Goal: Task Accomplishment & Management: Manage account settings

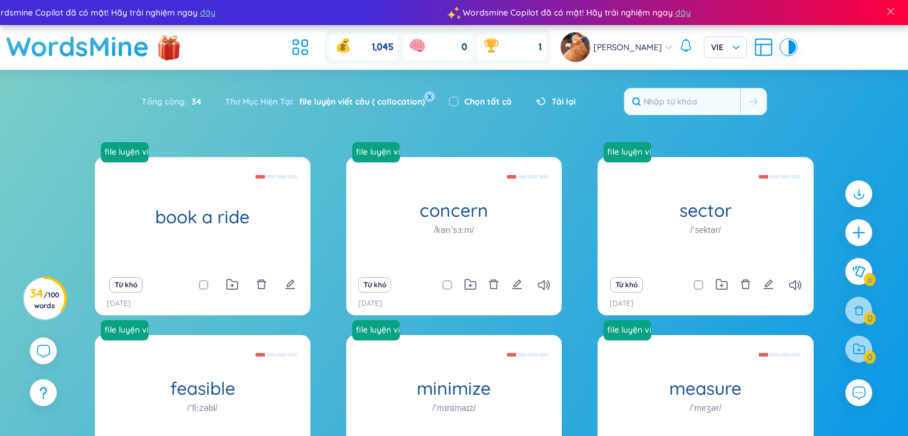
scroll to position [5, 0]
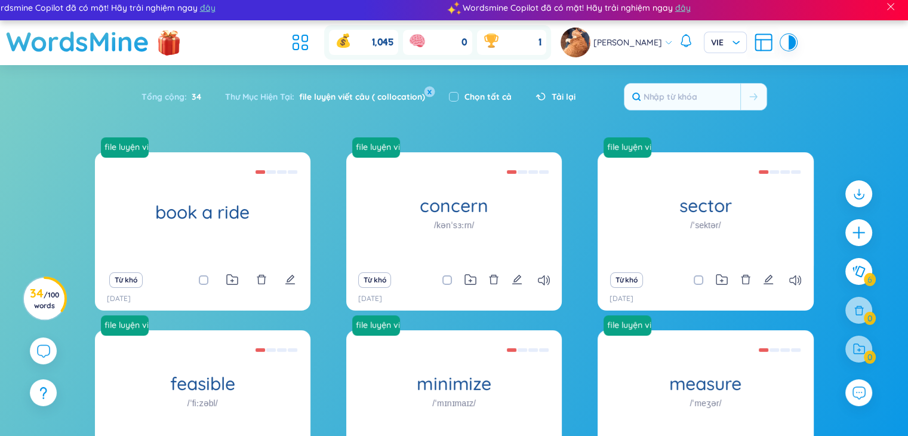
click at [428, 89] on button "x" at bounding box center [429, 91] width 11 height 11
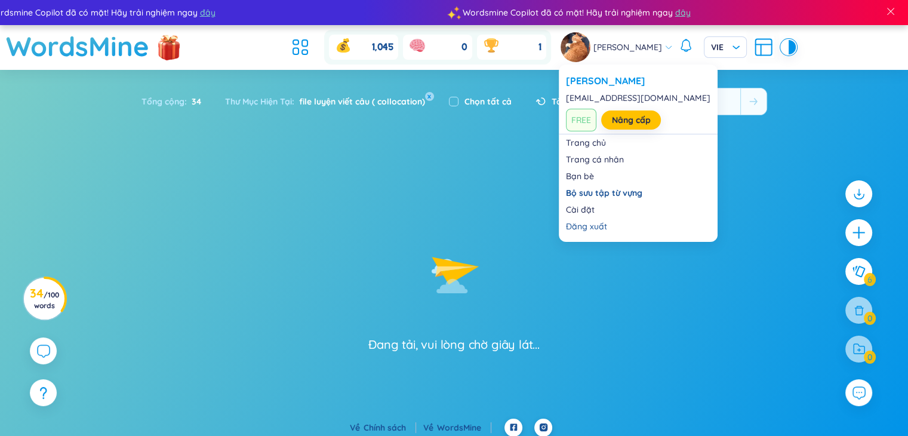
click at [652, 50] on span "[PERSON_NAME]" at bounding box center [627, 47] width 69 height 13
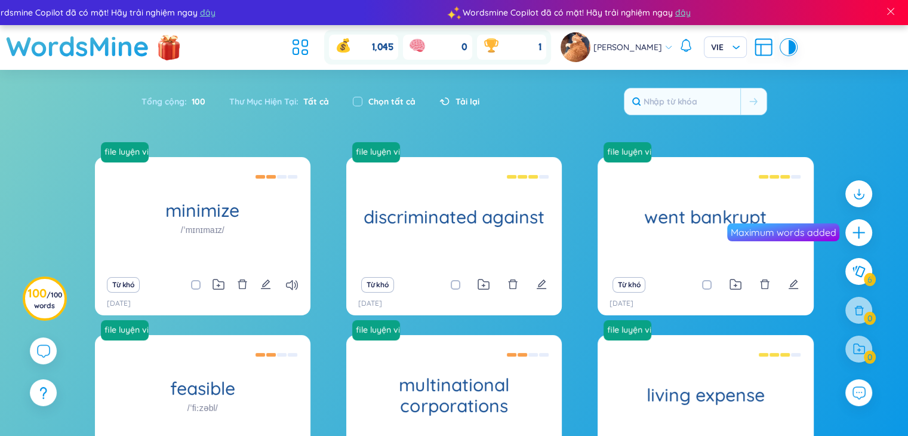
click at [757, 43] on icon at bounding box center [762, 46] width 21 height 21
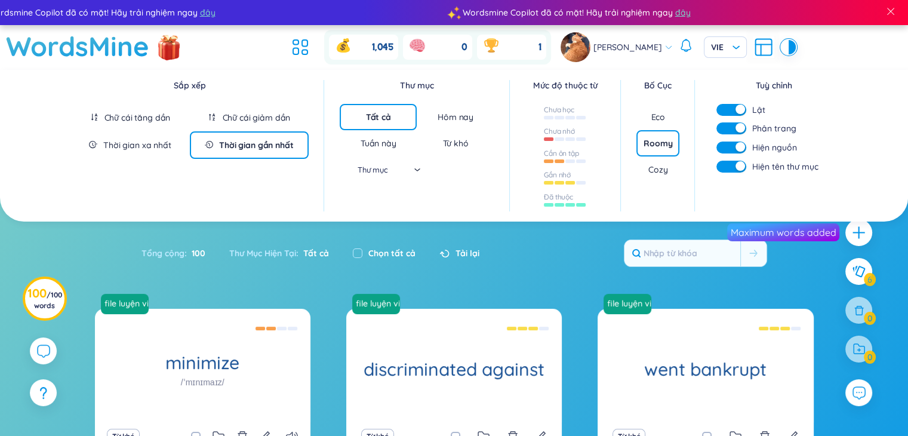
click at [255, 139] on div "Thời gian gần nhất" at bounding box center [256, 145] width 74 height 12
click at [157, 144] on div "Thời gian xa nhất" at bounding box center [137, 145] width 68 height 12
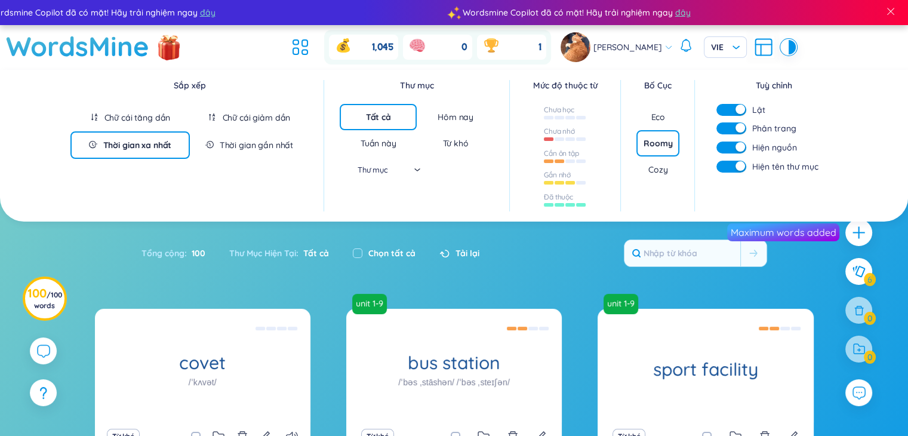
click at [468, 291] on section "Sắp xếp Chữ cái tăng dần Chữ cái giảm dần Thời gian xa nhất Thời gian gần nhất …" at bounding box center [454, 395] width 908 height 651
click at [126, 140] on div "Thời gian xa nhất" at bounding box center [137, 145] width 69 height 12
click at [243, 261] on div "Thư Mục Hiện Tại : Tất cả" at bounding box center [279, 252] width 124 height 25
click at [892, 11] on span at bounding box center [890, 11] width 11 height 11
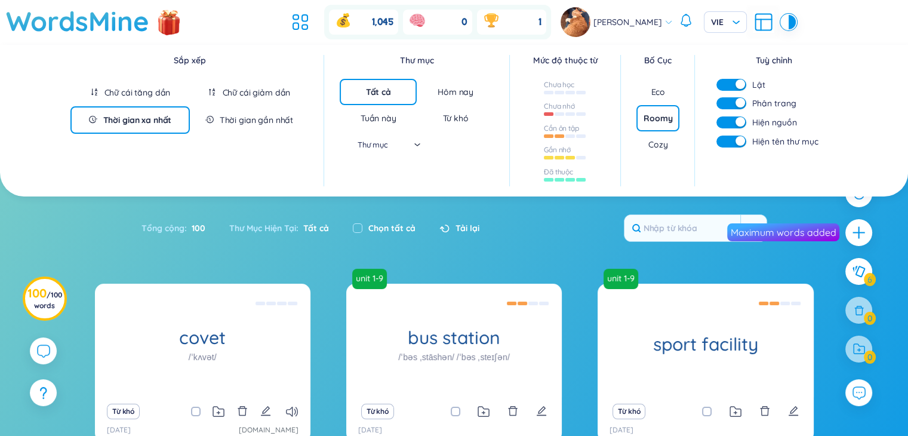
click at [403, 147] on input "search" at bounding box center [374, 144] width 62 height 18
click at [389, 224] on div "the monarchy" at bounding box center [377, 223] width 69 height 13
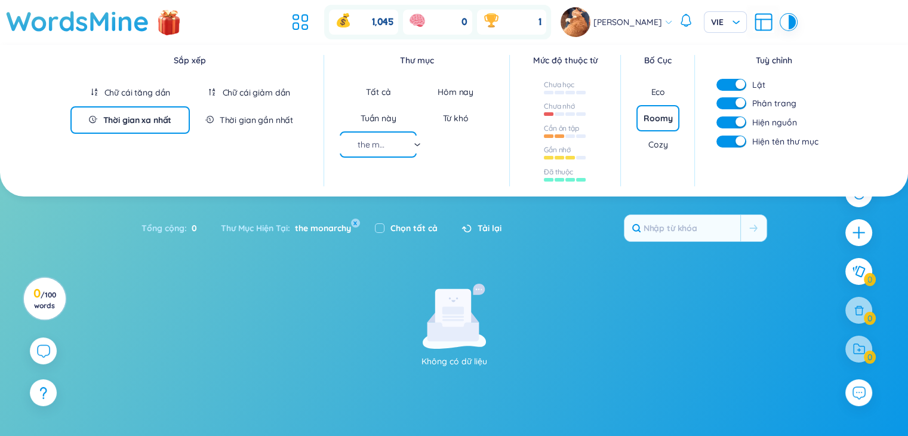
click at [415, 143] on div "the monarchy" at bounding box center [379, 144] width 84 height 18
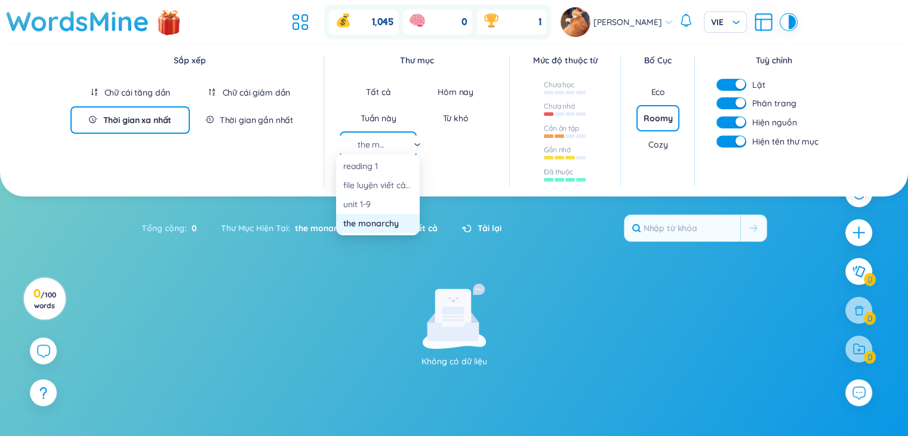
click at [388, 201] on div "unit 1-9" at bounding box center [377, 204] width 69 height 13
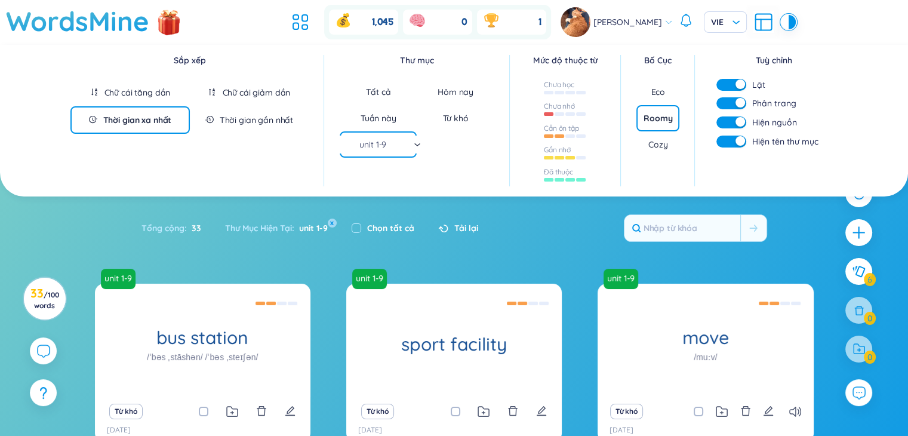
click at [409, 146] on div "unit 1-9" at bounding box center [379, 144] width 84 height 18
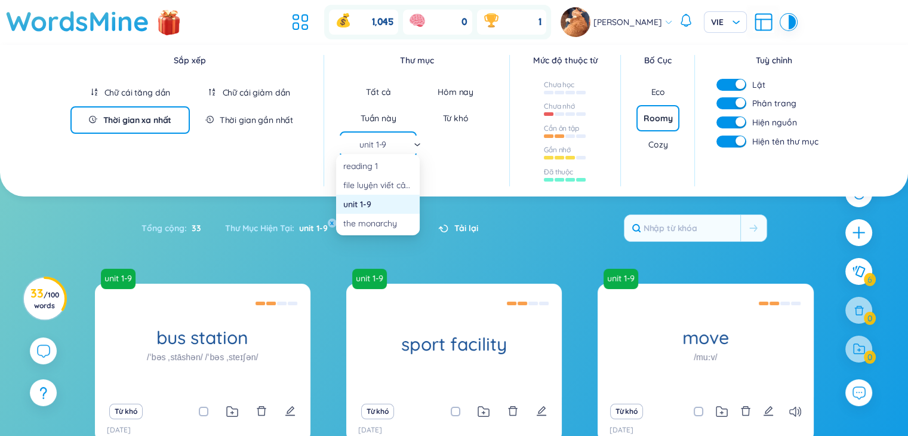
click at [320, 242] on div "Tổng cộng : 33 Thư Mục Hiện Tại : unit 1-9 x Chọn tất cả Tải lại" at bounding box center [454, 233] width 745 height 51
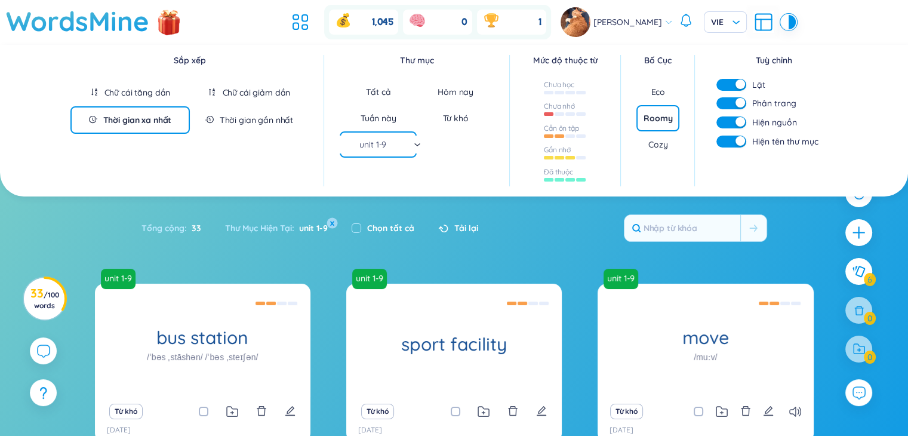
click at [334, 220] on button "x" at bounding box center [331, 223] width 11 height 11
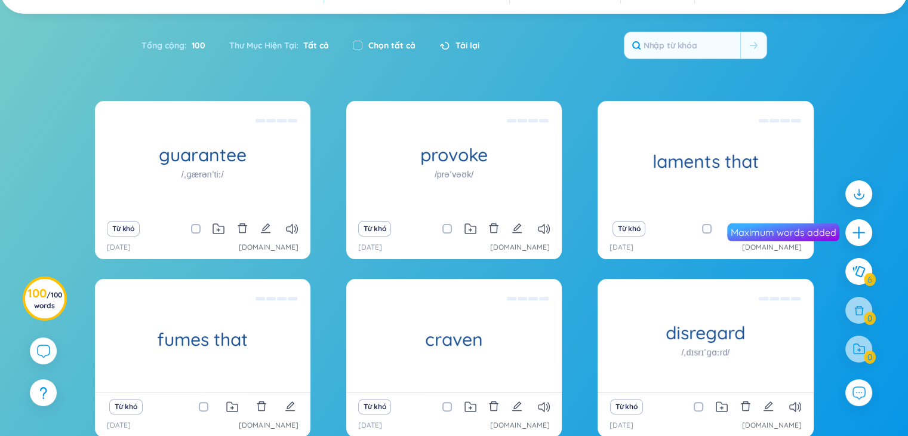
scroll to position [150, 0]
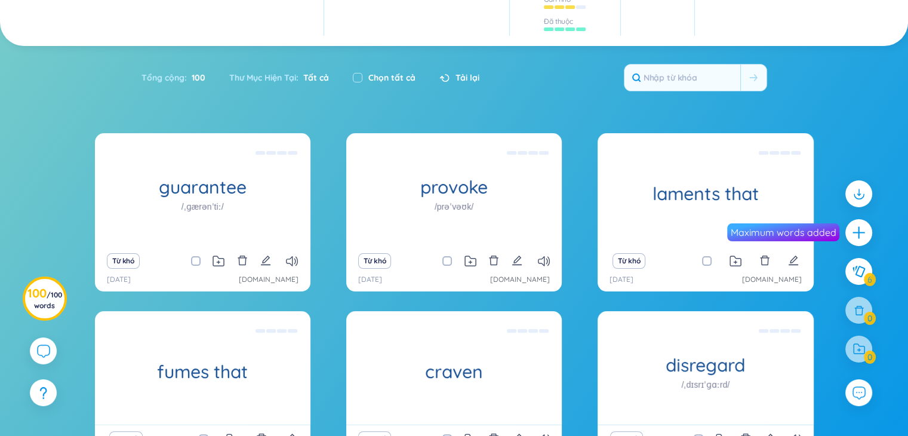
click at [379, 71] on label "Chọn tất cả" at bounding box center [391, 77] width 47 height 13
checkbox input "true"
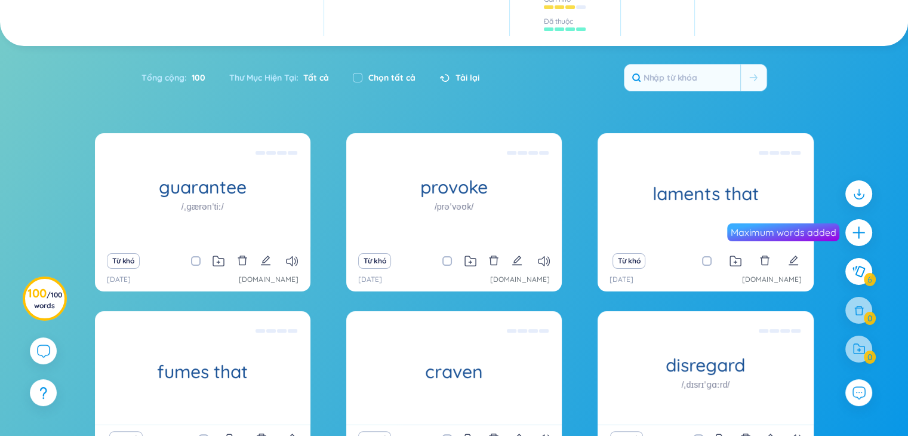
checkbox input "true"
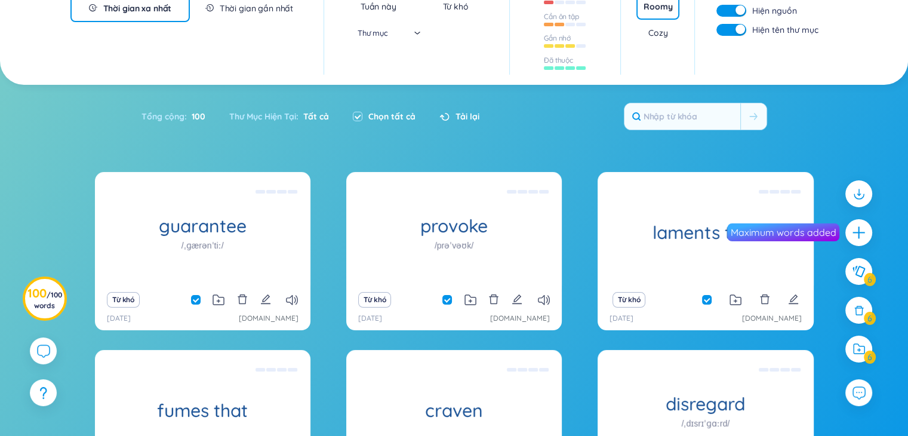
scroll to position [0, 0]
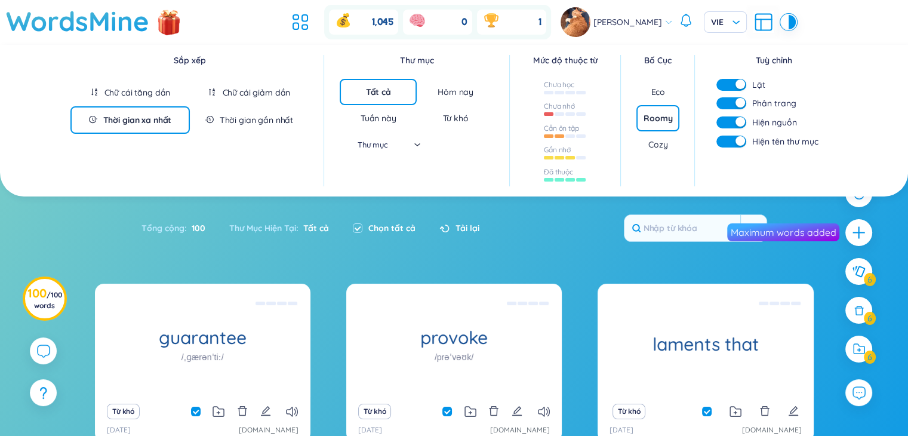
click at [665, 90] on div "Eco" at bounding box center [657, 92] width 43 height 26
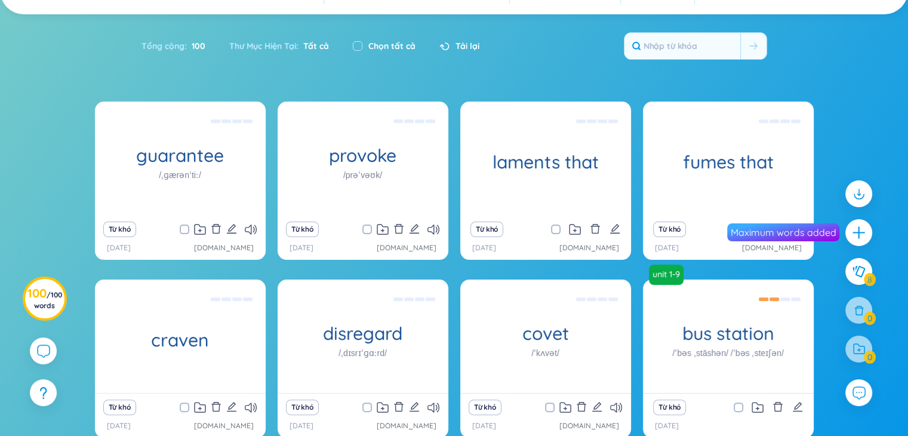
scroll to position [175, 0]
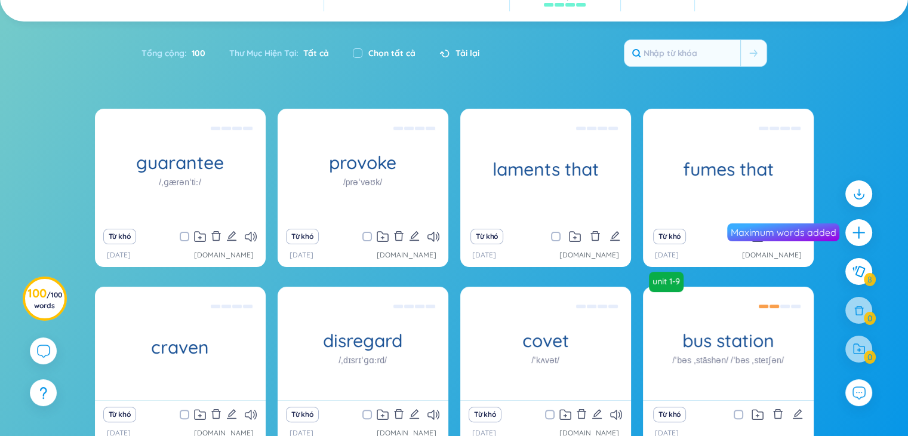
click at [370, 54] on label "Chọn tất cả" at bounding box center [391, 53] width 47 height 13
checkbox input "true"
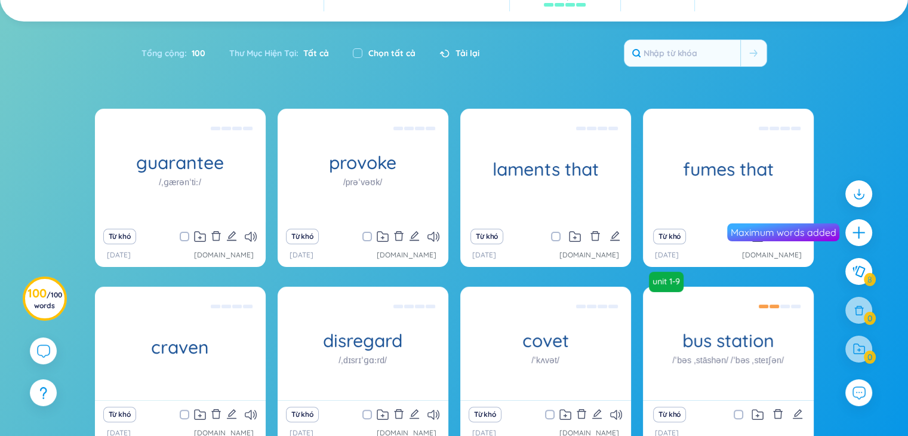
checkbox input "true"
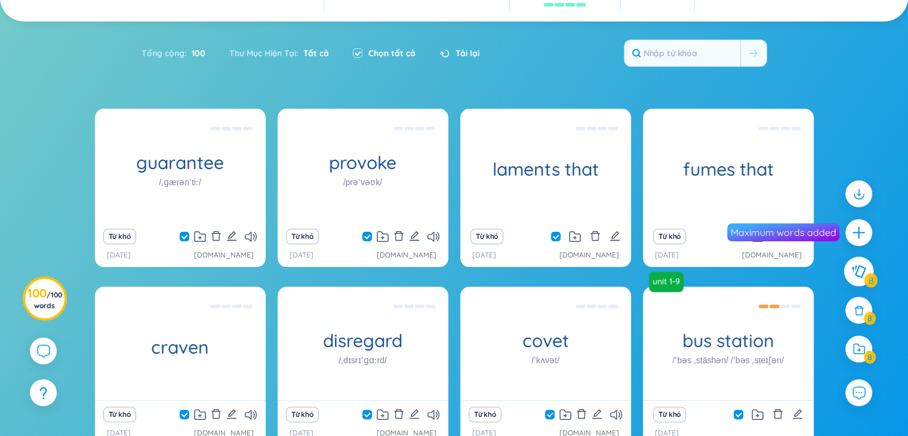
click at [852, 274] on icon at bounding box center [858, 271] width 14 height 13
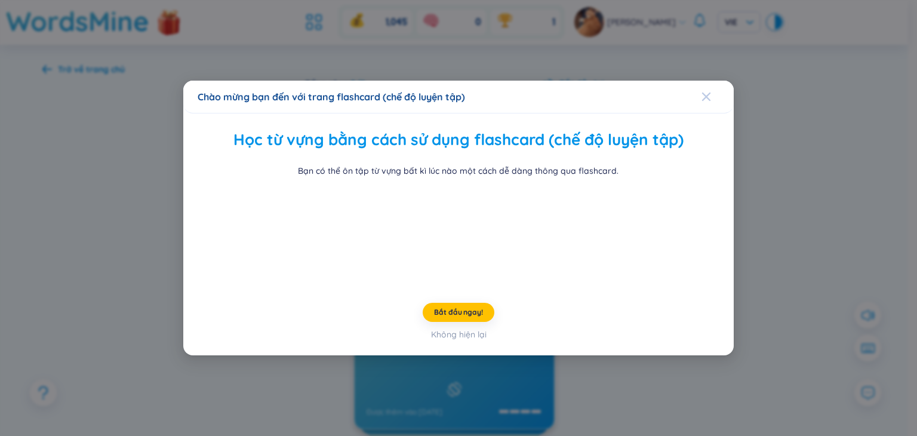
click at [702, 92] on icon "Close" at bounding box center [706, 97] width 10 height 10
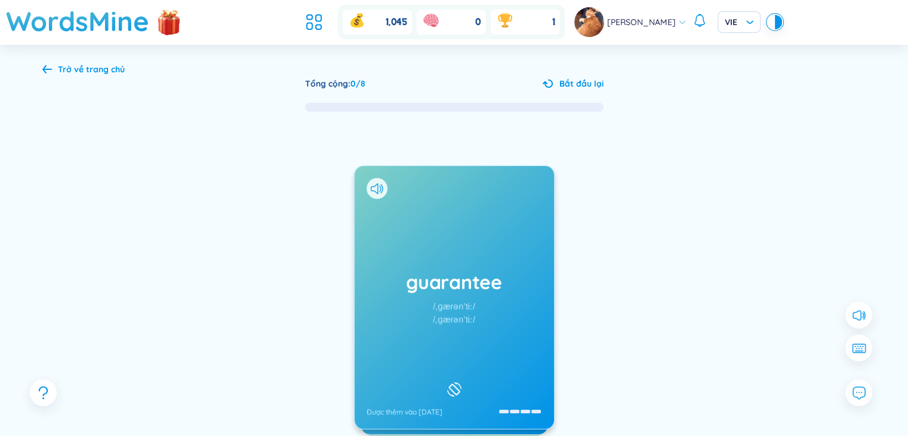
click at [45, 70] on icon at bounding box center [47, 68] width 10 height 9
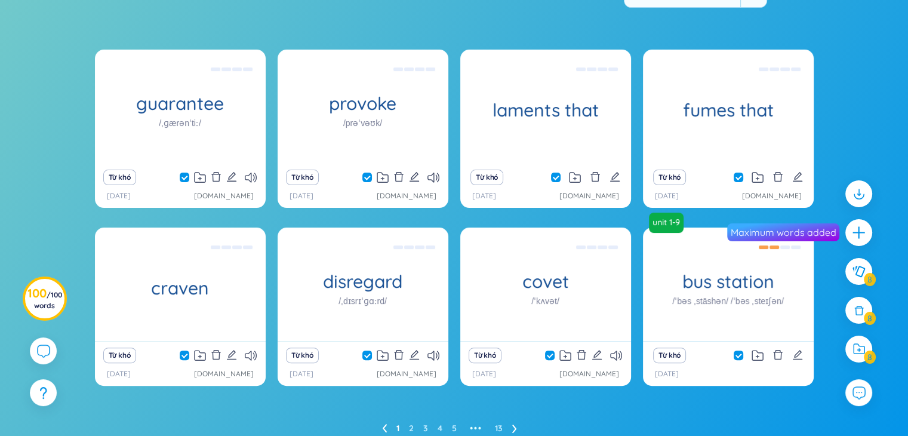
scroll to position [248, 0]
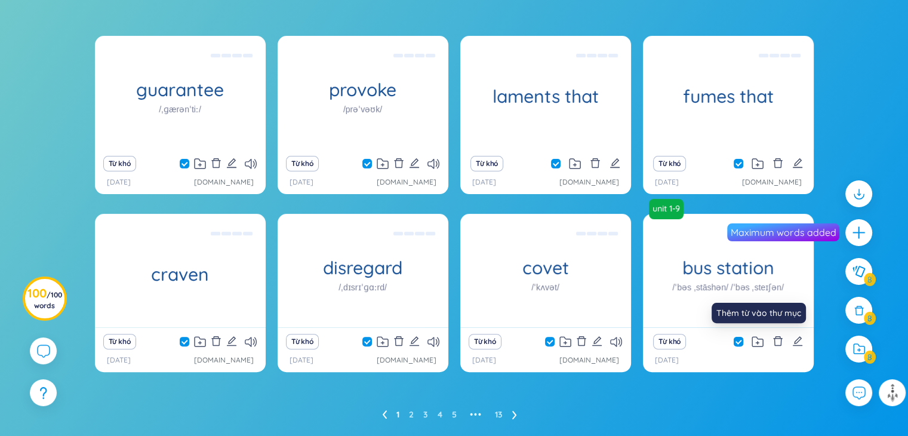
click at [741, 338] on input "checkbox" at bounding box center [744, 342] width 10 height 10
checkbox input "false"
click at [856, 309] on icon at bounding box center [858, 310] width 13 height 13
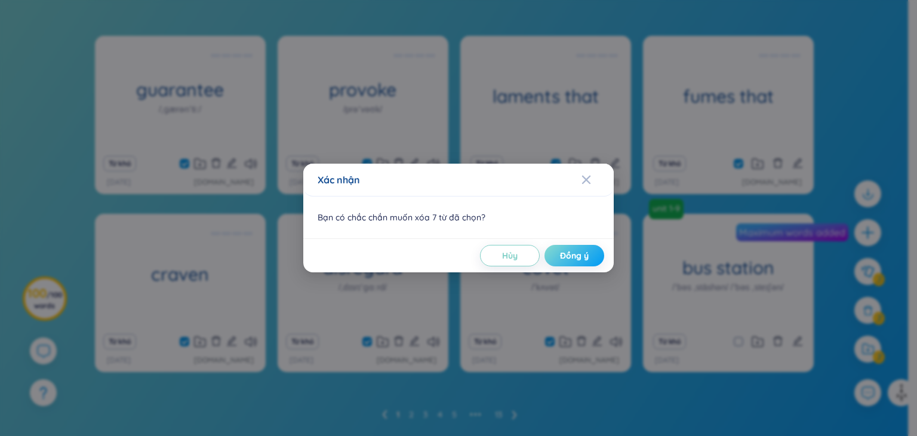
click at [582, 248] on button "Đồng ý" at bounding box center [574, 255] width 60 height 21
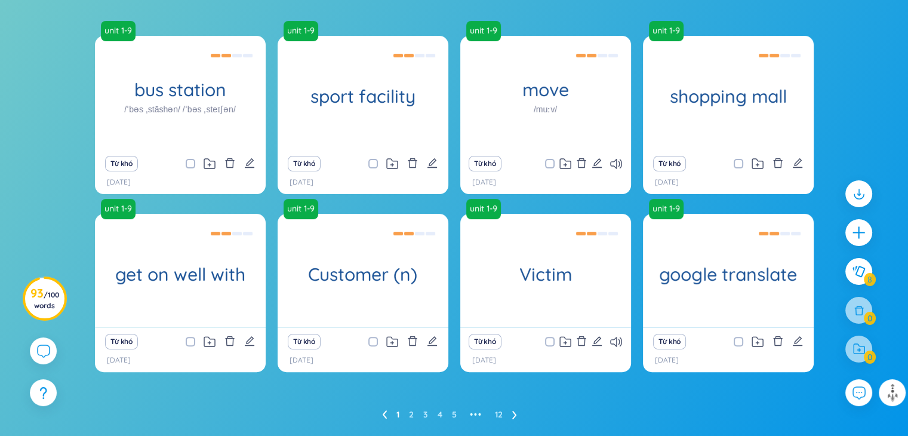
click at [414, 412] on ul "1 2 3 4 5 ••• 12" at bounding box center [454, 414] width 144 height 19
click at [406, 414] on ul "1 2 3 4 5 ••• 12" at bounding box center [454, 414] width 144 height 19
click at [410, 414] on link "2" at bounding box center [411, 414] width 5 height 18
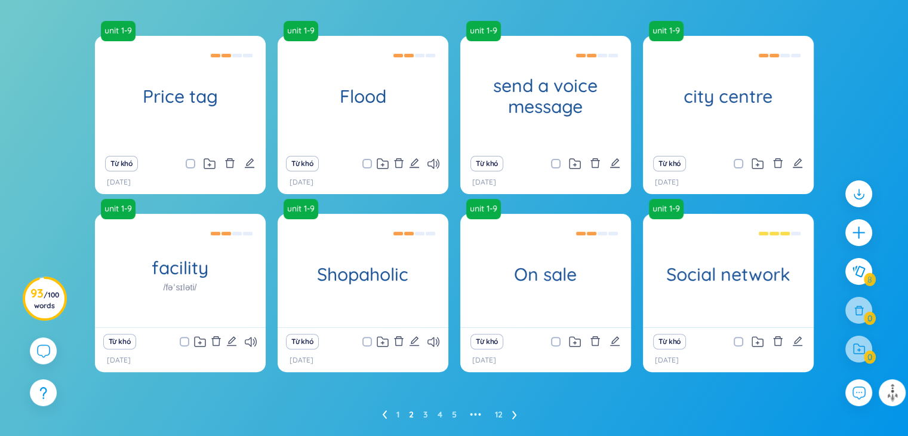
scroll to position [246, 0]
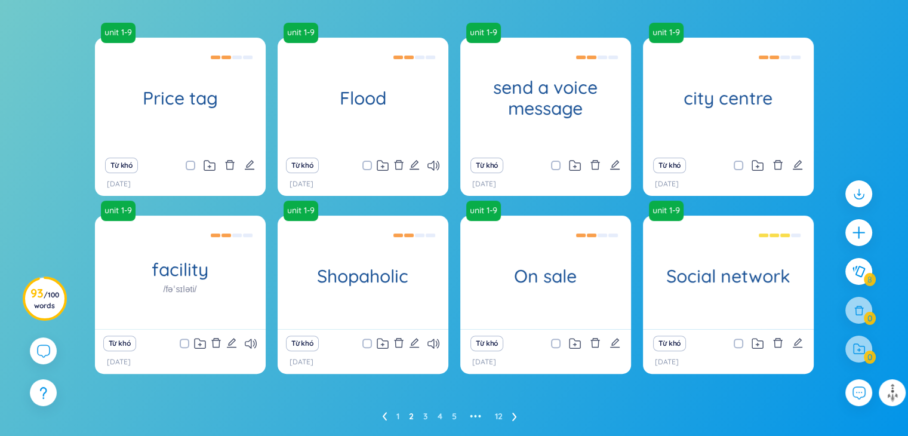
click at [456, 410] on ul "1 2 3 4 5 ••• 12" at bounding box center [454, 415] width 144 height 19
click at [454, 414] on link "5" at bounding box center [454, 416] width 5 height 18
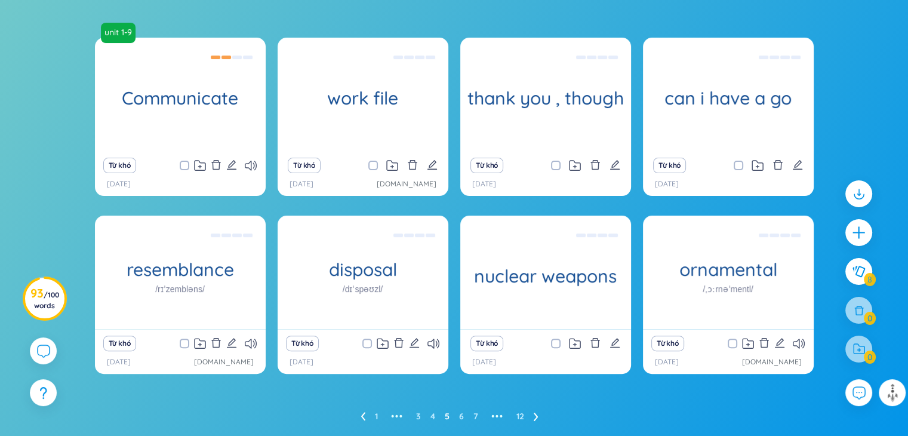
click at [371, 161] on span at bounding box center [373, 166] width 10 height 10
click at [374, 161] on input "checkbox" at bounding box center [379, 166] width 10 height 10
checkbox input "true"
click at [186, 342] on input "checkbox" at bounding box center [191, 343] width 10 height 10
checkbox input "true"
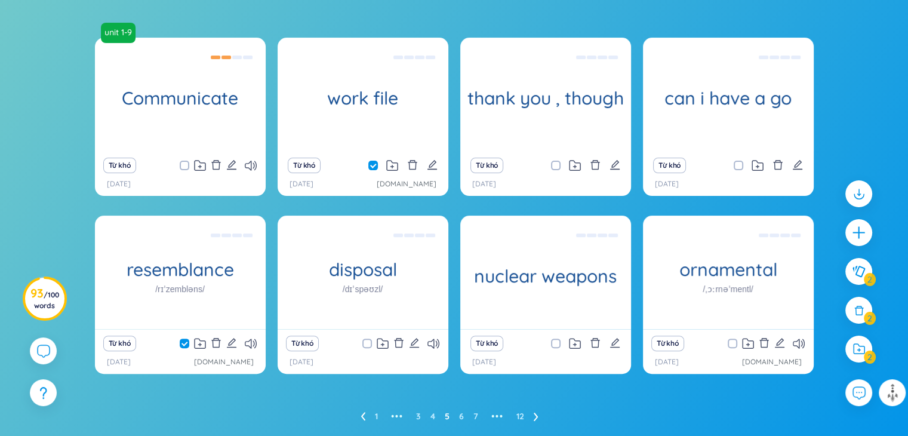
click at [363, 341] on span at bounding box center [367, 343] width 10 height 10
click at [368, 341] on input "checkbox" at bounding box center [373, 343] width 10 height 10
click at [362, 339] on span at bounding box center [367, 343] width 10 height 10
click at [368, 339] on input "checkbox" at bounding box center [373, 343] width 10 height 10
checkbox input "false"
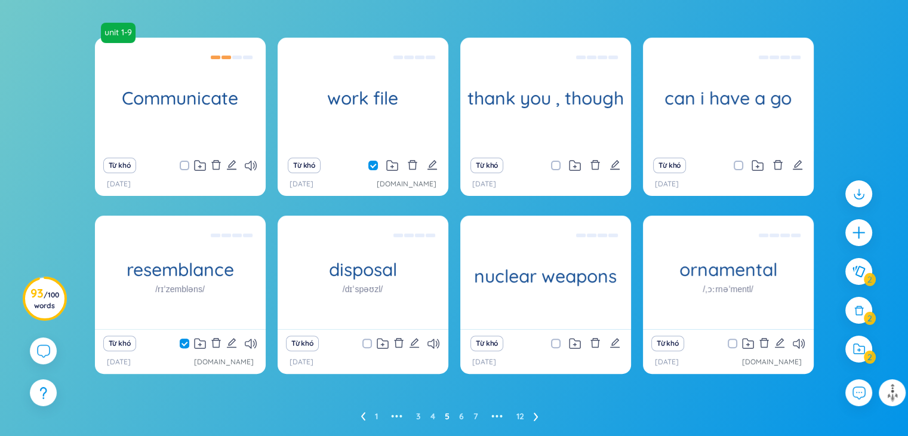
click at [181, 342] on span at bounding box center [185, 343] width 10 height 10
click at [186, 342] on input "checkbox" at bounding box center [191, 343] width 10 height 10
checkbox input "false"
click at [387, 340] on icon at bounding box center [383, 343] width 12 height 11
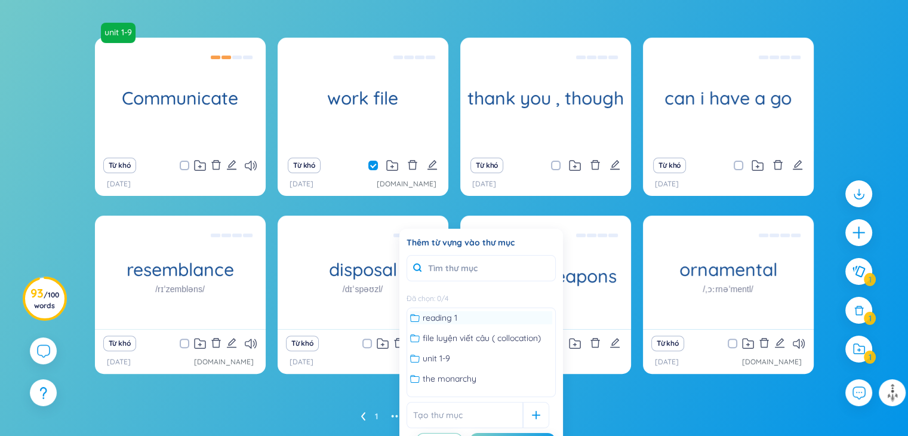
click at [454, 322] on span "reading 1" at bounding box center [439, 317] width 35 height 13
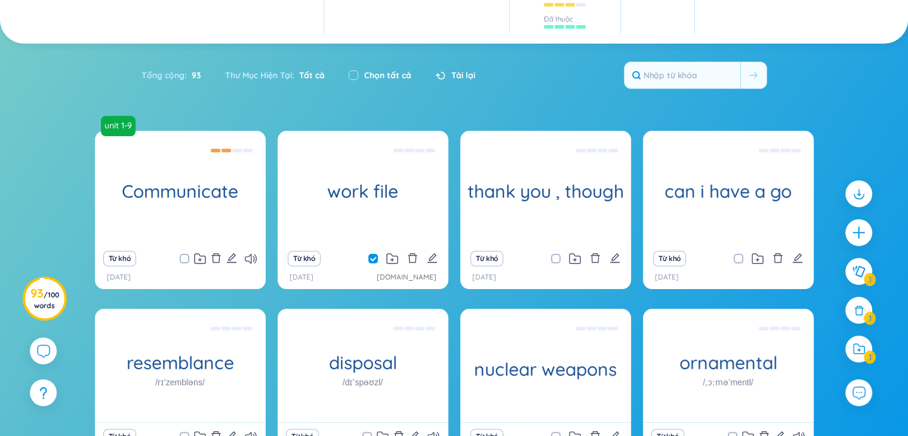
scroll to position [156, 0]
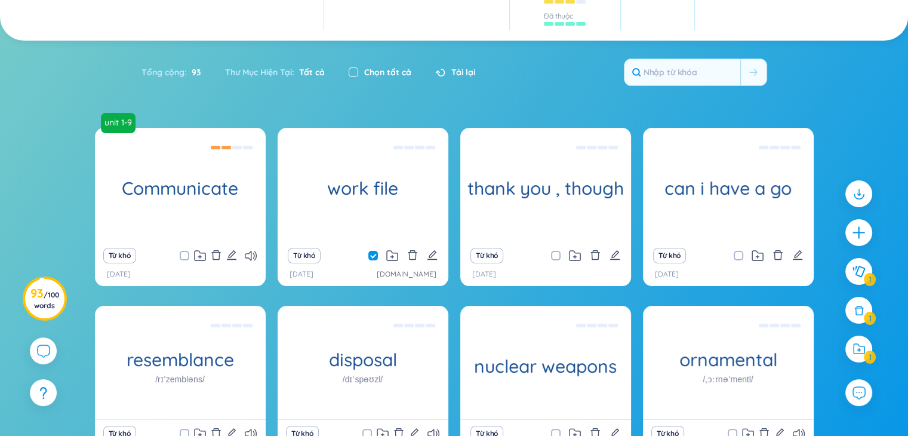
click at [357, 69] on input "checkbox" at bounding box center [353, 72] width 10 height 10
checkbox input "true"
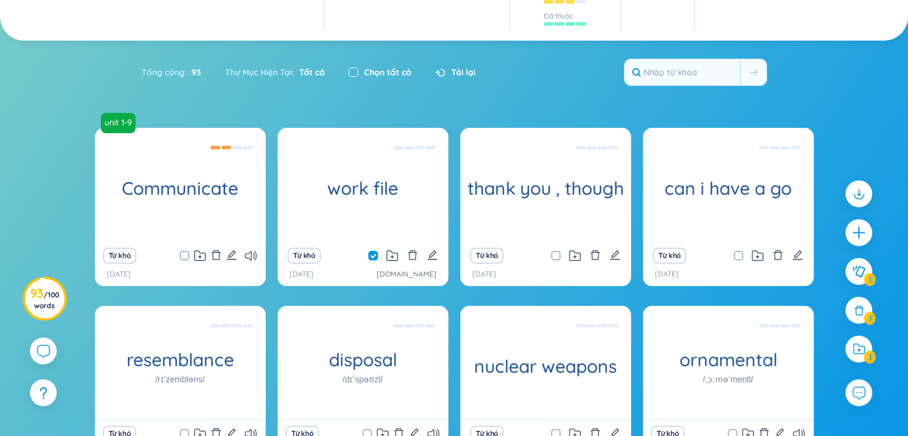
checkbox input "true"
click at [184, 255] on span at bounding box center [185, 256] width 10 height 10
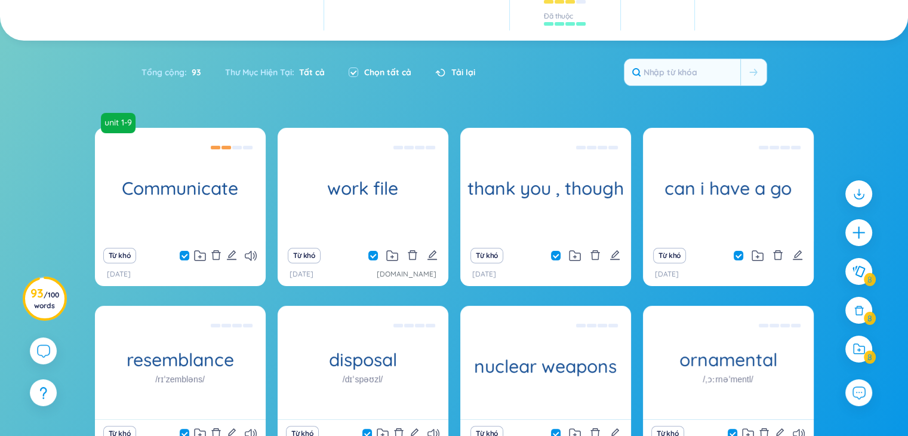
click at [186, 255] on input "checkbox" at bounding box center [191, 256] width 10 height 10
checkbox input "false"
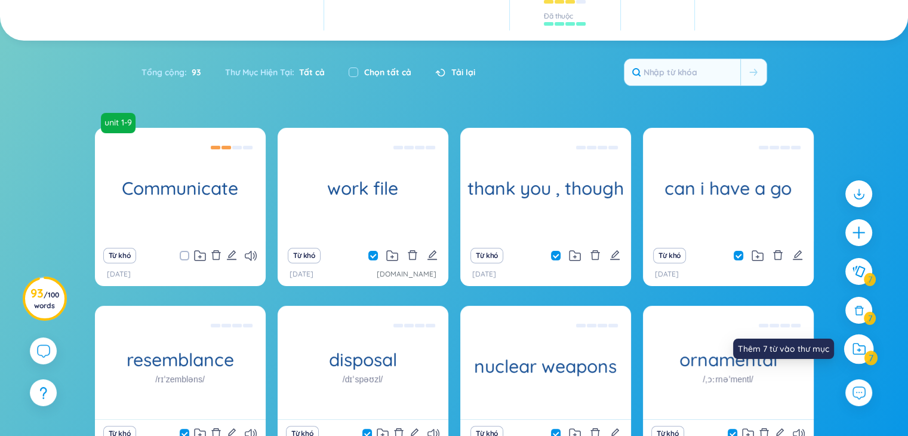
click at [863, 350] on icon at bounding box center [858, 349] width 13 height 13
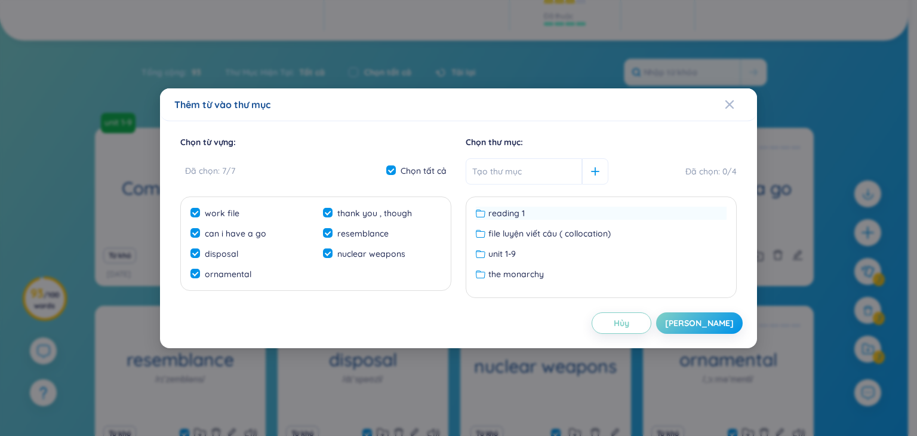
click at [540, 215] on div "reading 1" at bounding box center [601, 212] width 251 height 13
click at [716, 320] on div "[PERSON_NAME]" at bounding box center [699, 322] width 69 height 13
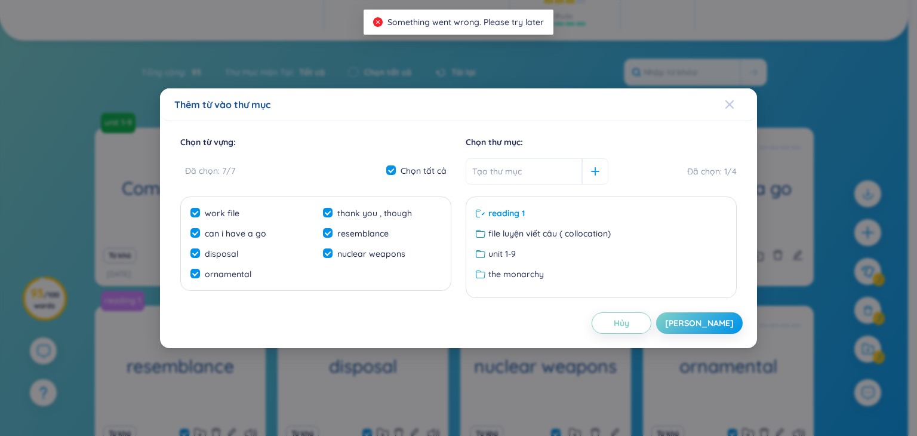
click at [735, 100] on span "Close" at bounding box center [740, 104] width 32 height 32
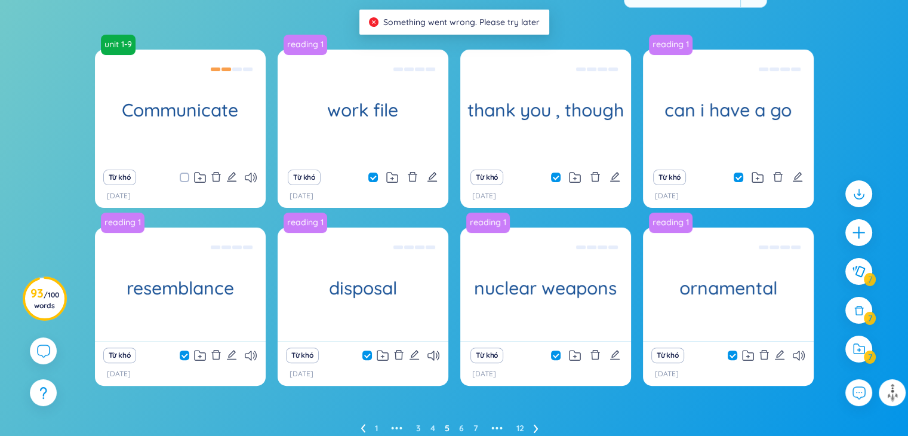
scroll to position [239, 0]
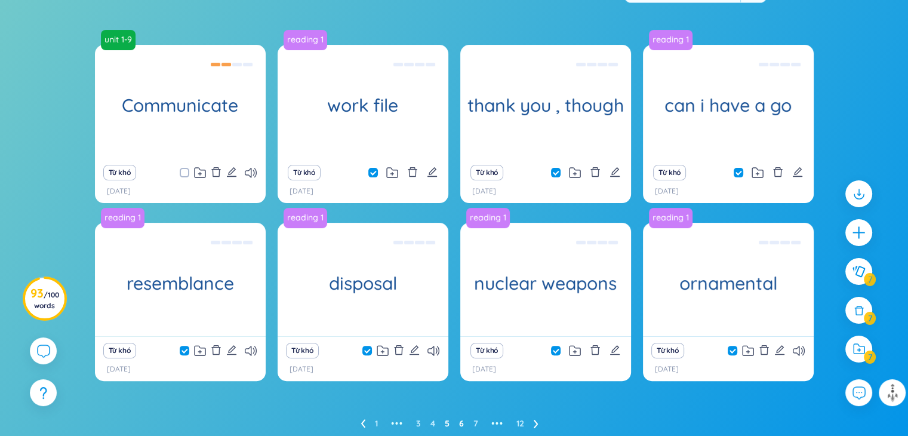
click at [462, 420] on link "6" at bounding box center [461, 423] width 5 height 18
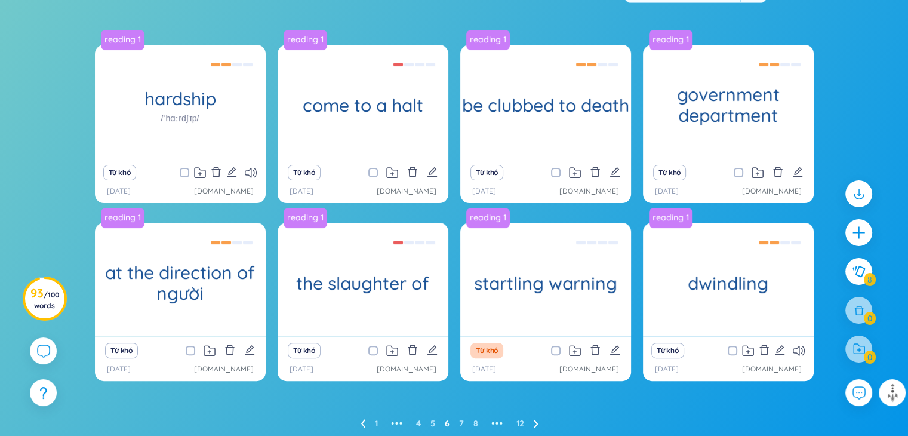
scroll to position [246, 0]
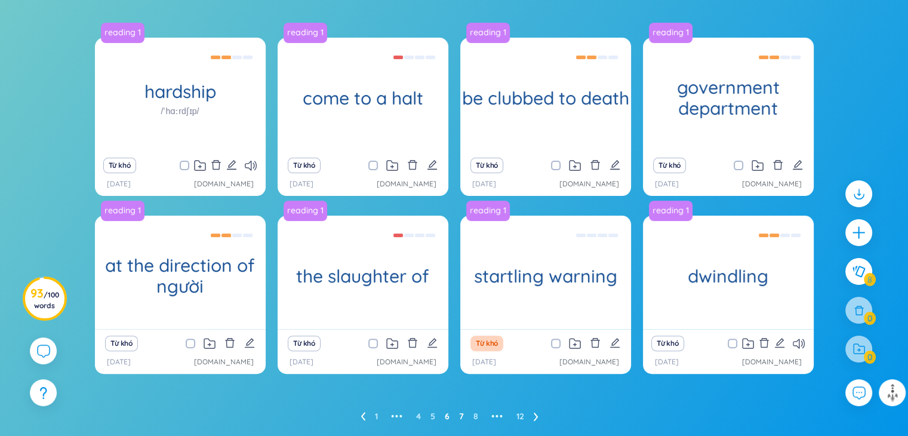
click at [462, 413] on link "7" at bounding box center [461, 416] width 5 height 18
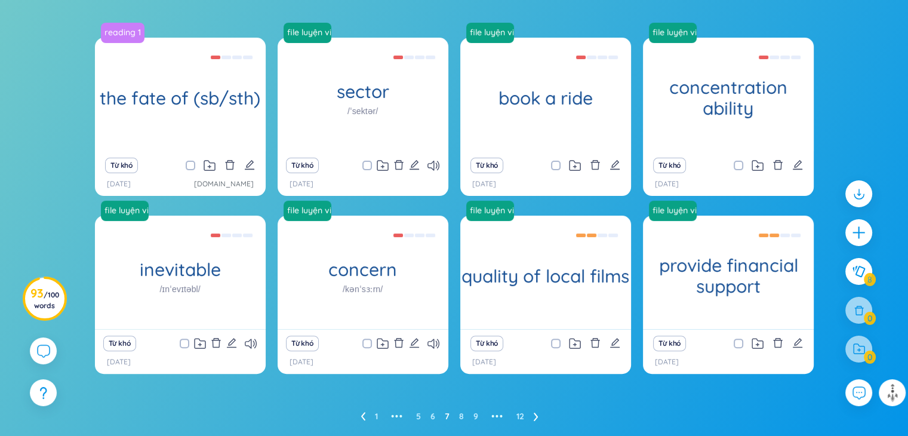
click at [463, 412] on ul "1 ••• 5 6 7 8 9 ••• 12" at bounding box center [453, 415] width 187 height 19
click at [460, 414] on link "8" at bounding box center [461, 416] width 5 height 18
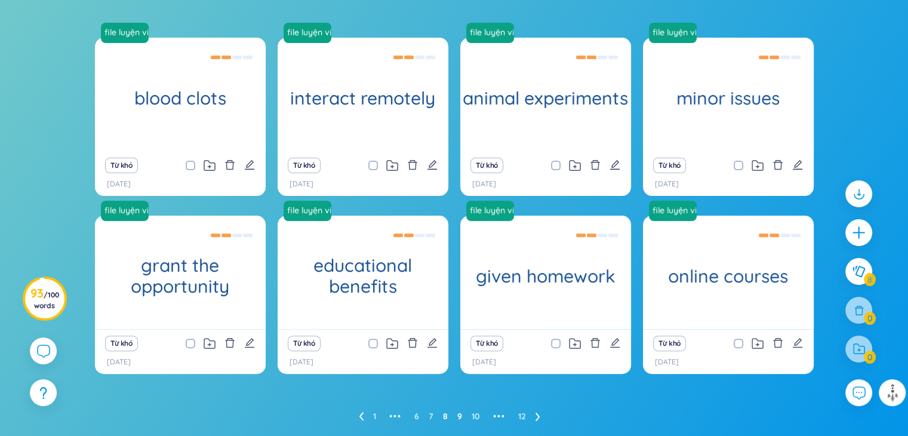
click at [457, 415] on link "9" at bounding box center [459, 416] width 5 height 18
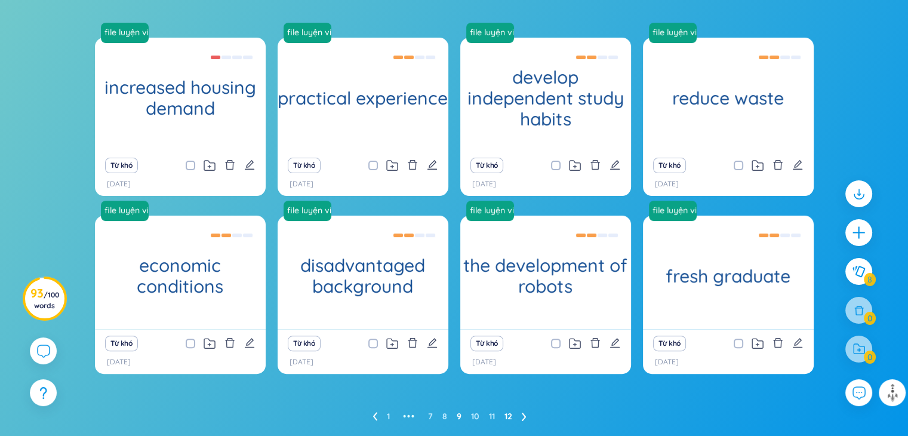
click at [508, 415] on link "12" at bounding box center [508, 416] width 8 height 18
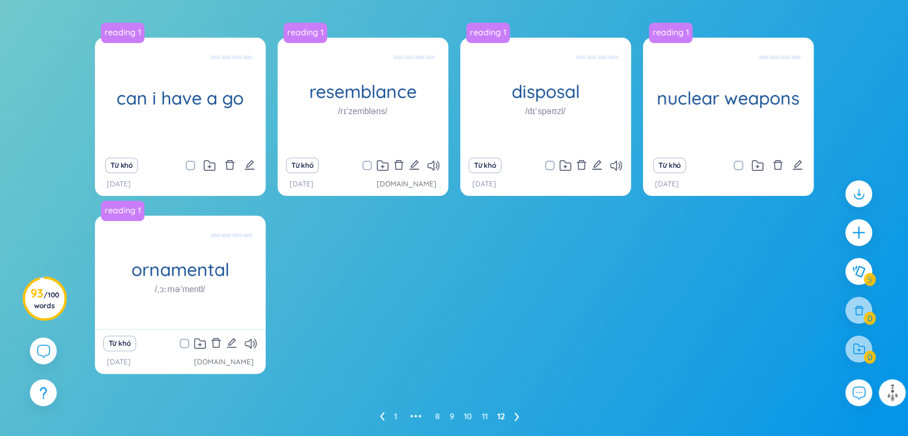
click at [488, 414] on ul "1 ••• 8 9 10 11 12" at bounding box center [454, 415] width 149 height 19
click at [485, 412] on link "11" at bounding box center [485, 416] width 6 height 18
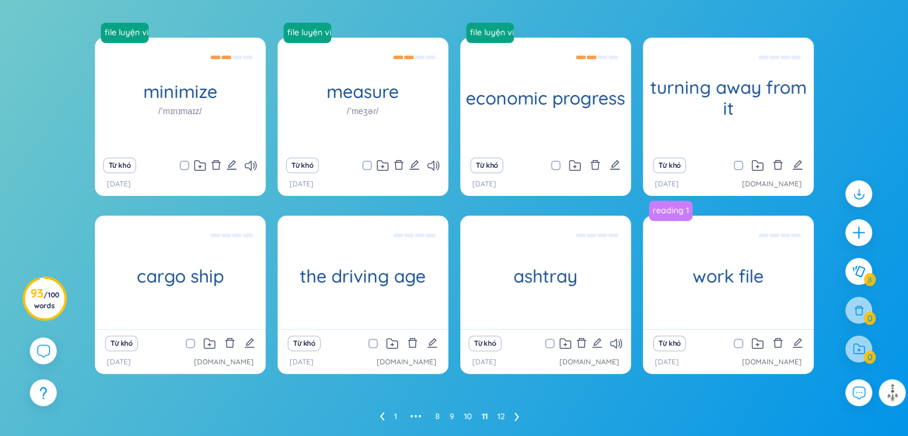
click at [192, 344] on input "checkbox" at bounding box center [197, 343] width 10 height 10
checkbox input "true"
click at [374, 343] on input "checkbox" at bounding box center [379, 343] width 10 height 10
checkbox input "true"
click at [549, 340] on span at bounding box center [550, 343] width 10 height 10
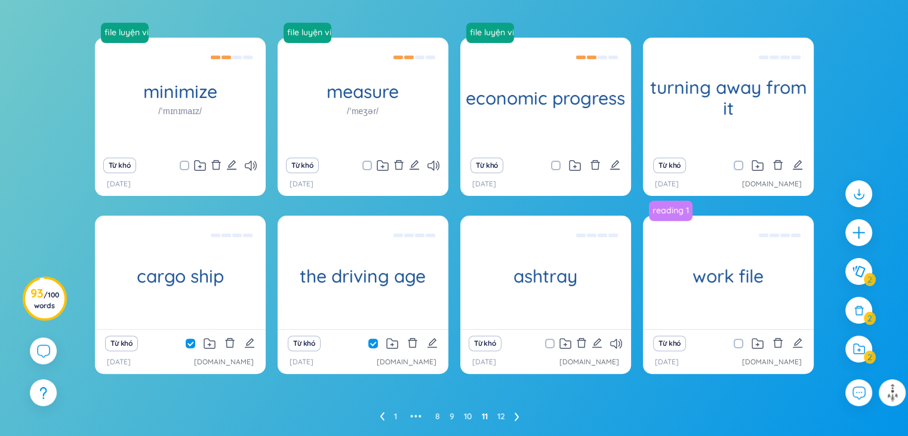
click at [551, 340] on input "checkbox" at bounding box center [556, 343] width 10 height 10
checkbox input "true"
click at [740, 165] on input "checkbox" at bounding box center [744, 166] width 10 height 10
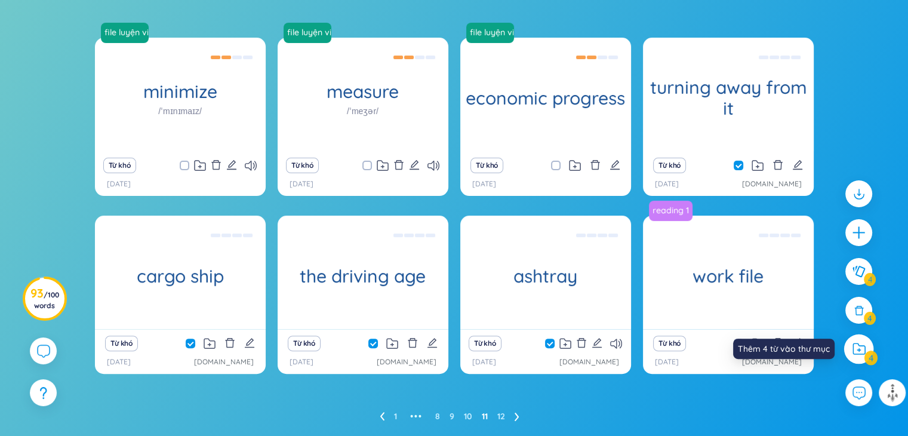
click at [859, 350] on icon at bounding box center [858, 349] width 13 height 13
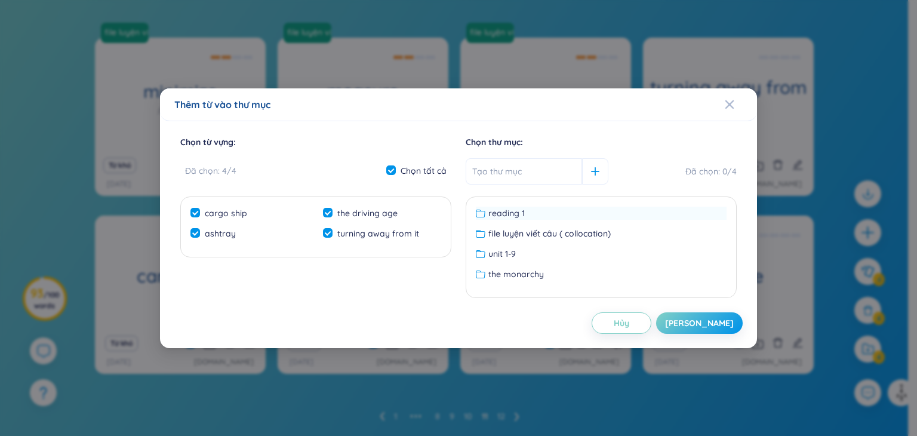
click at [506, 212] on span "reading 1" at bounding box center [506, 212] width 36 height 13
click at [701, 316] on button "[PERSON_NAME]" at bounding box center [699, 322] width 87 height 21
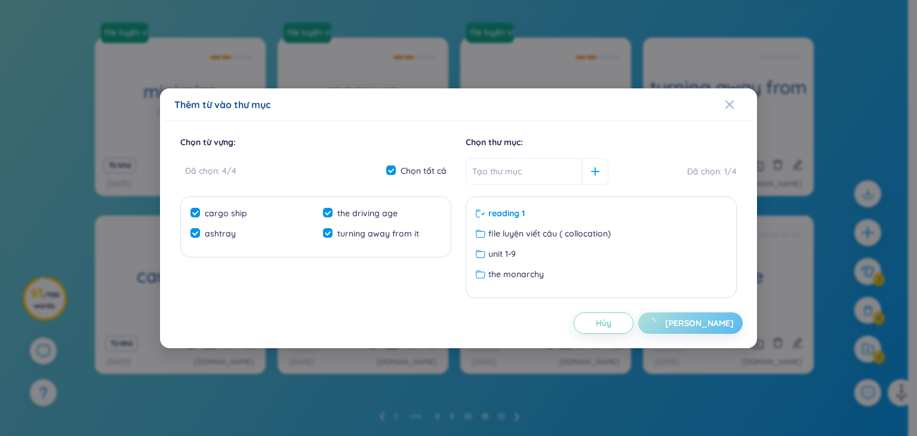
checkbox input "false"
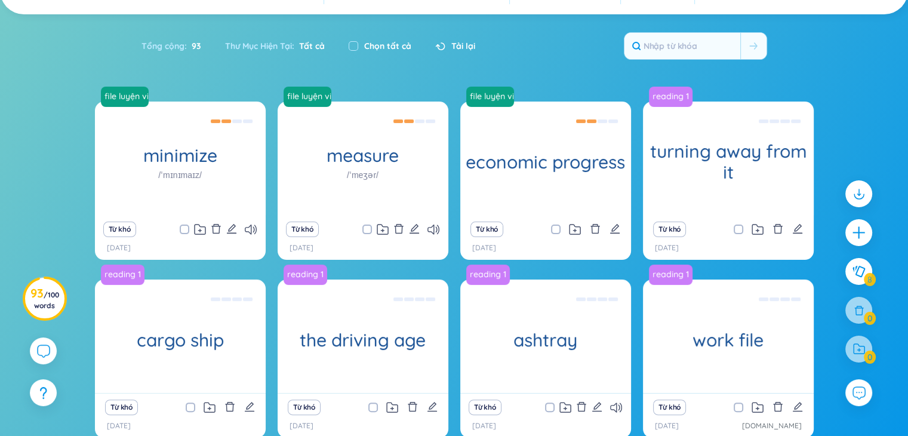
scroll to position [181, 0]
